Goal: Information Seeking & Learning: Understand process/instructions

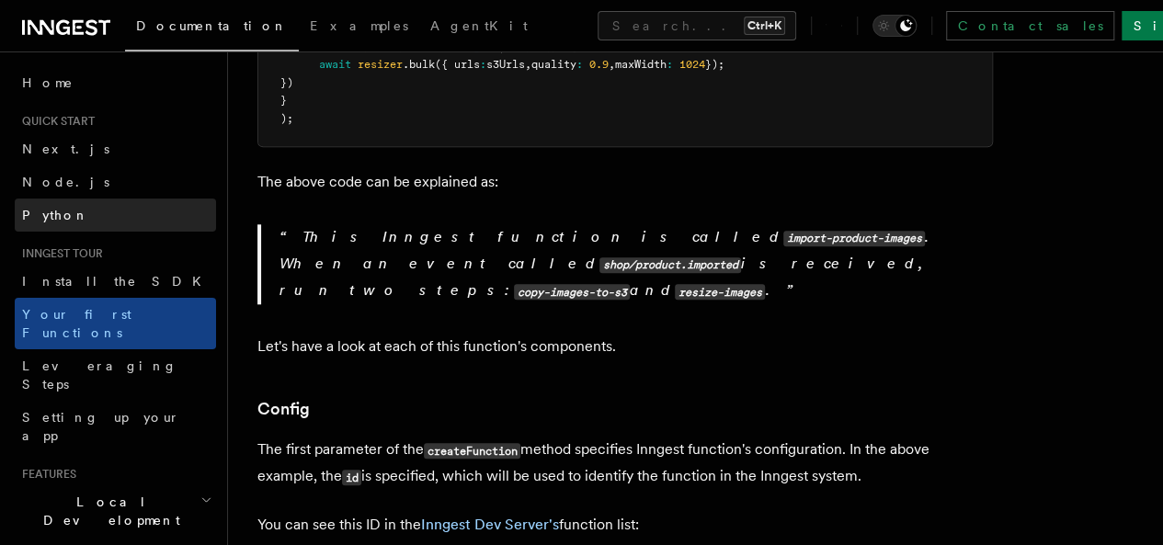
scroll to position [644, 0]
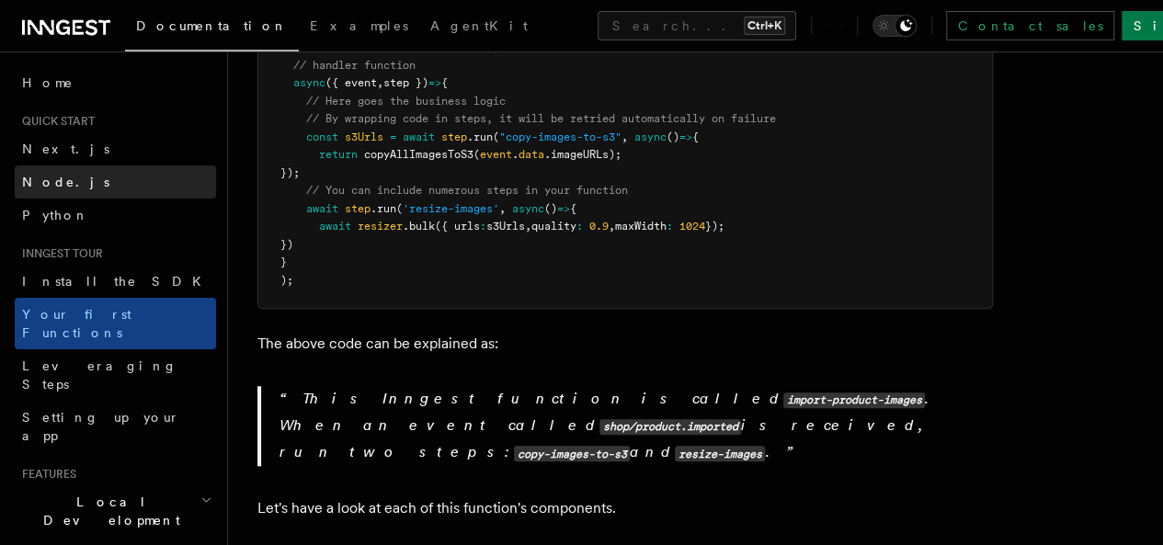
click at [45, 175] on span "Node.js" at bounding box center [65, 182] width 87 height 15
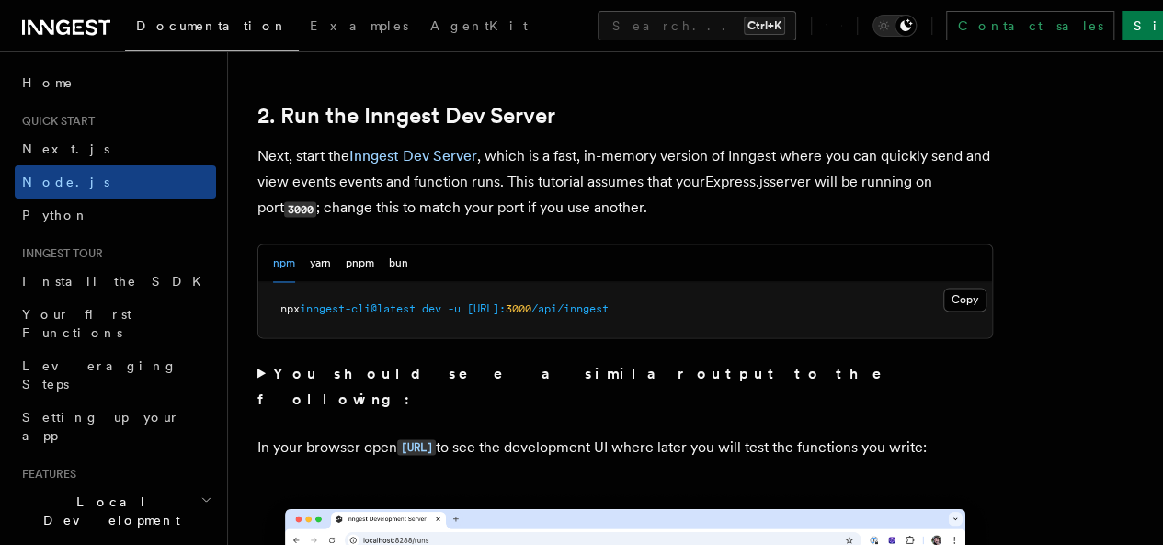
scroll to position [1471, 0]
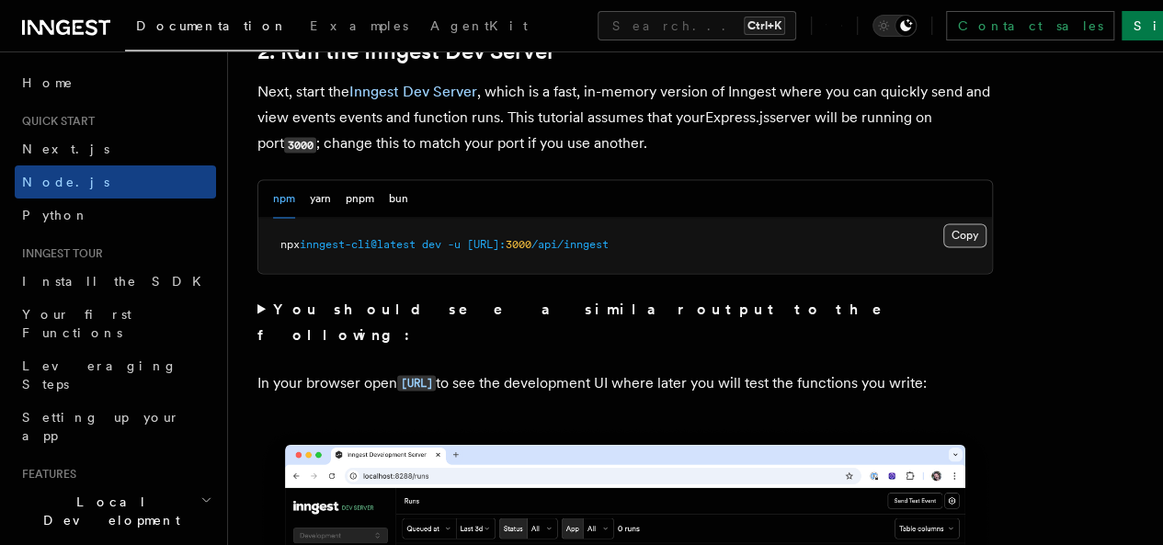
click at [943, 247] on button "Copy Copied" at bounding box center [964, 235] width 43 height 24
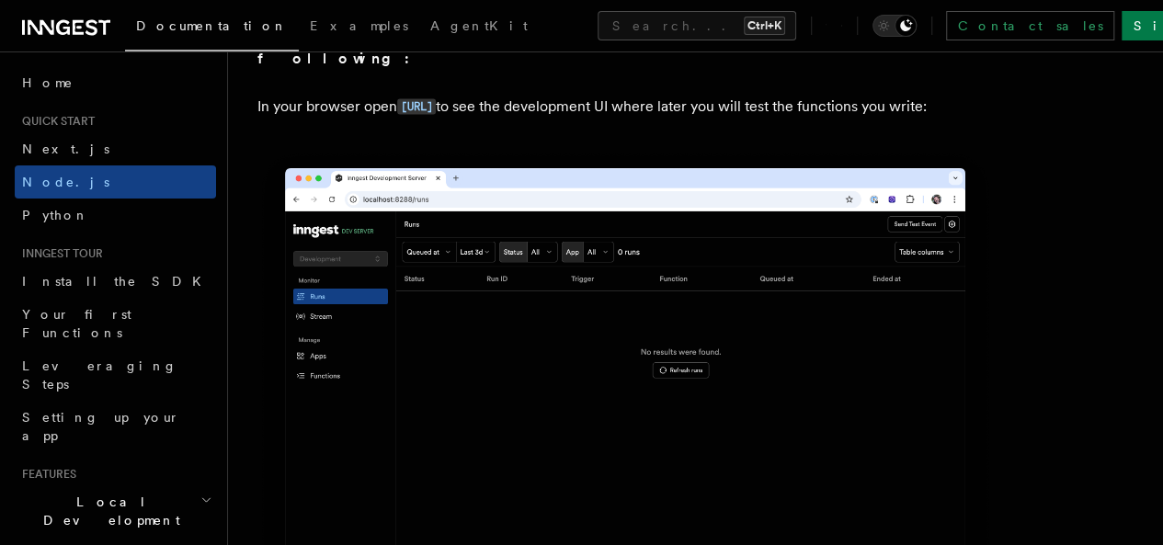
scroll to position [1563, 0]
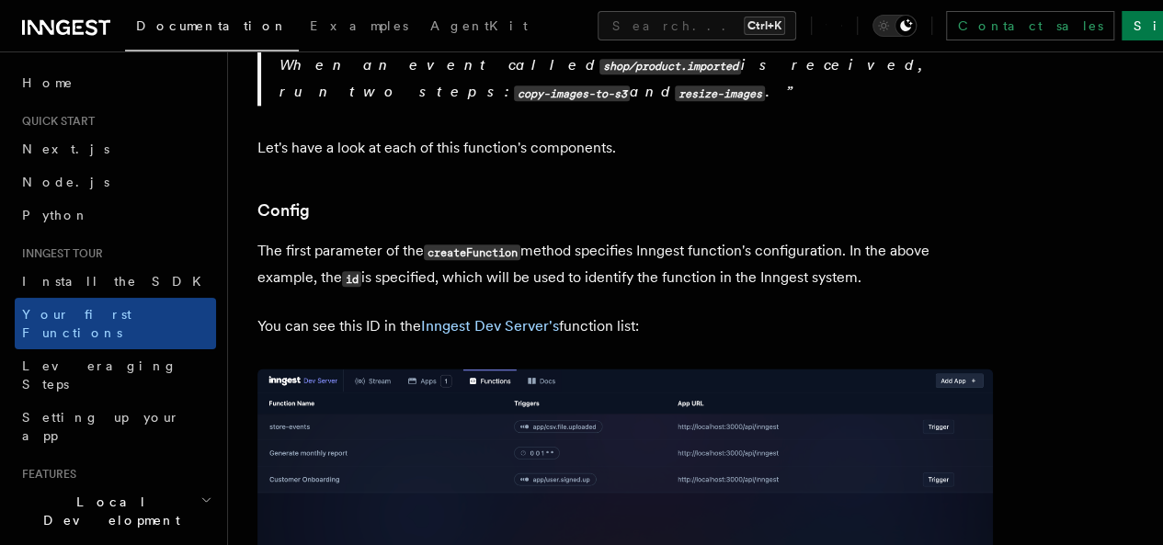
scroll to position [1012, 0]
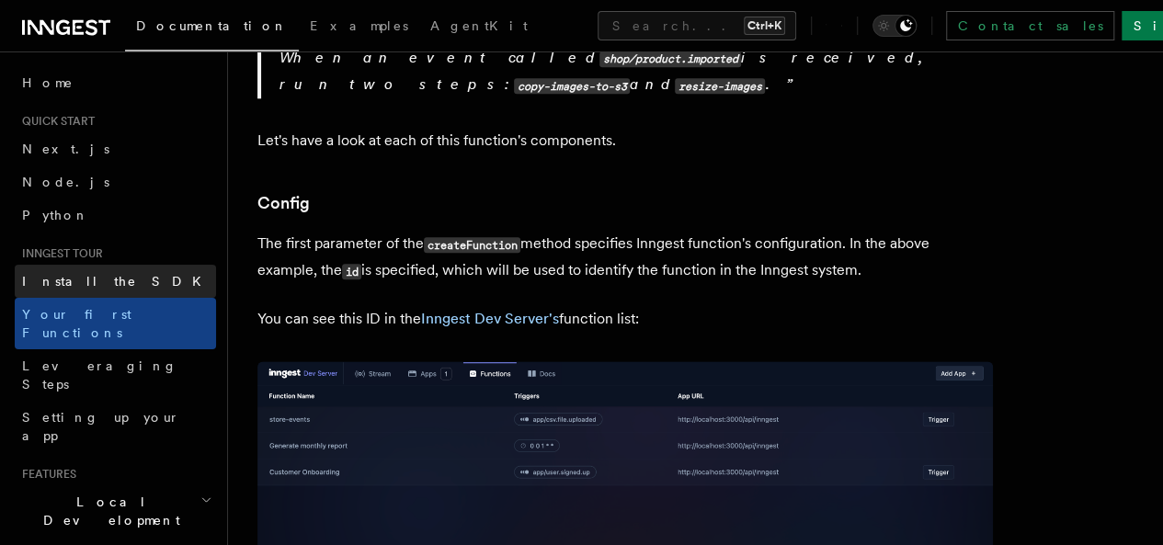
click at [68, 289] on span "Install the SDK" at bounding box center [117, 281] width 190 height 18
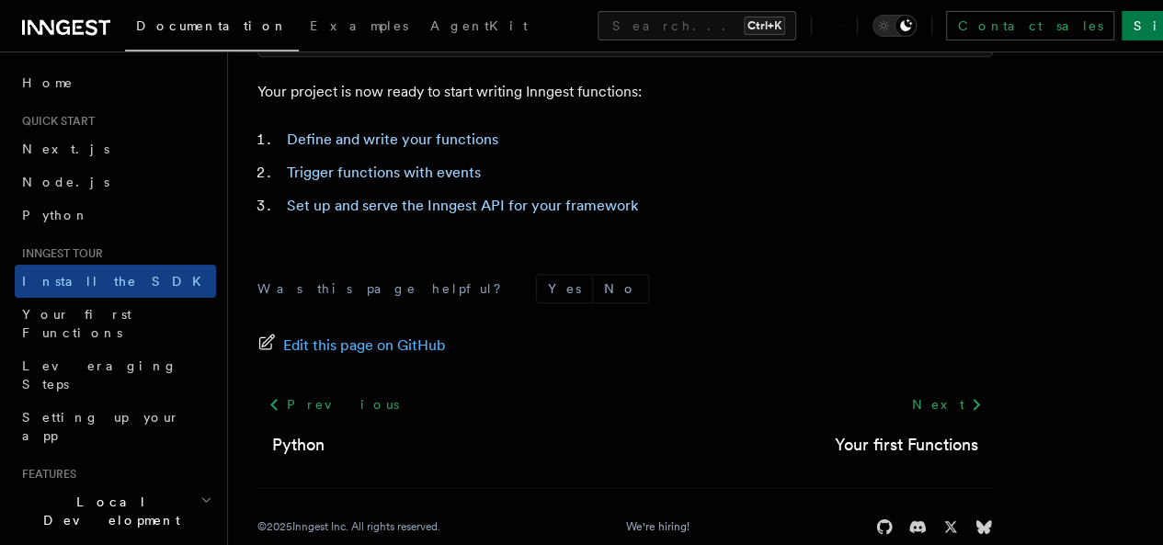
scroll to position [1008, 0]
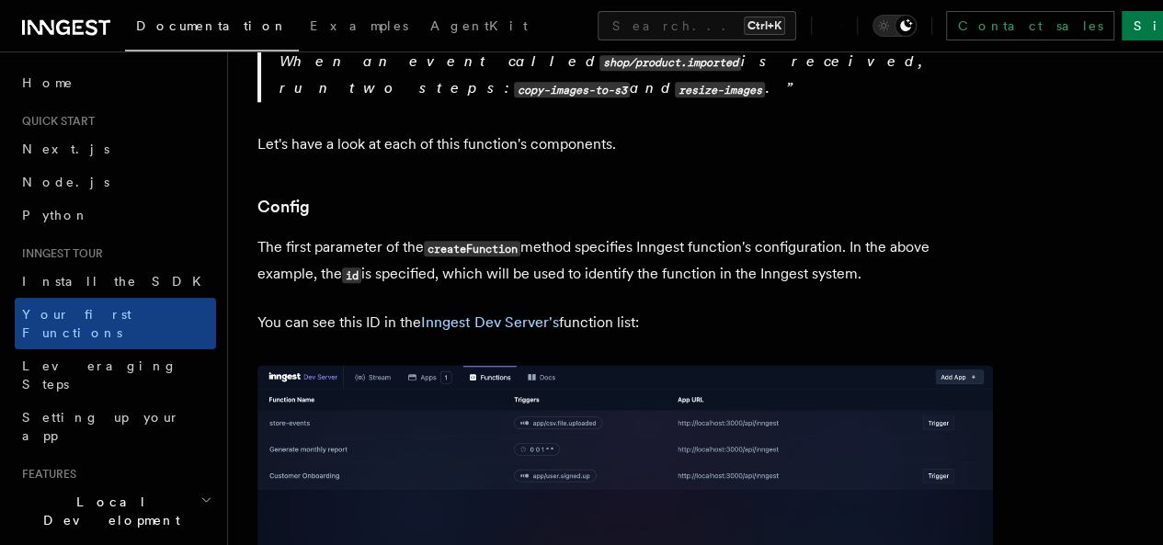
scroll to position [1012, 0]
